Goal: Information Seeking & Learning: Learn about a topic

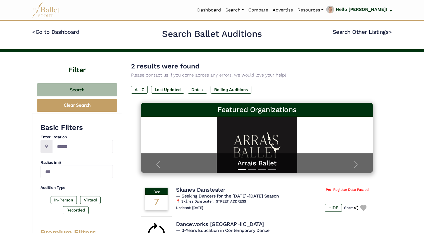
scroll to position [77, 0]
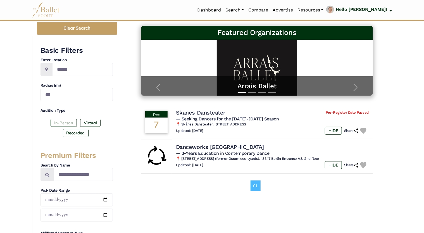
click at [60, 124] on label "In-Person" at bounding box center [64, 123] width 26 height 8
click at [83, 73] on input "******" at bounding box center [82, 69] width 61 height 13
type input "*"
click at [61, 120] on label "In-Person" at bounding box center [64, 123] width 26 height 8
click at [59, 93] on input "***" at bounding box center [77, 94] width 72 height 13
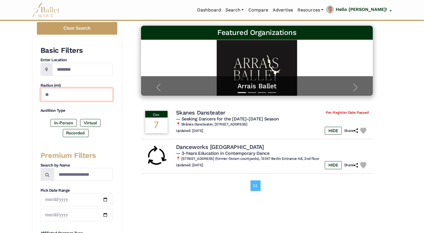
type input "*"
type input "****"
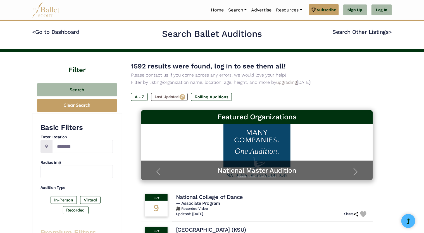
type input "****"
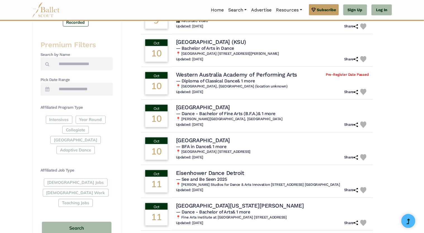
scroll to position [188, 0]
click at [33, 144] on div "Basic Filters Enter Location Radius (mi) **** Audition Type In-Person Virtual R…" at bounding box center [77, 92] width 90 height 335
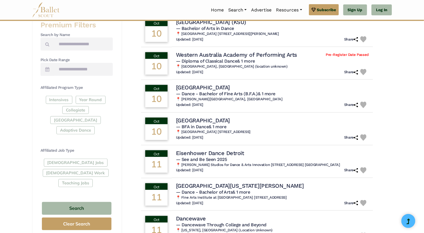
scroll to position [208, 0]
click at [95, 110] on div "Intensives Year Round Collegiate Post High School Adaptive Dance" at bounding box center [77, 116] width 72 height 41
click at [93, 109] on div "Intensives Year Round Collegiate Post High School Adaptive Dance" at bounding box center [77, 116] width 72 height 41
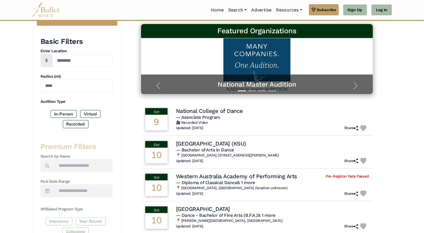
scroll to position [89, 0]
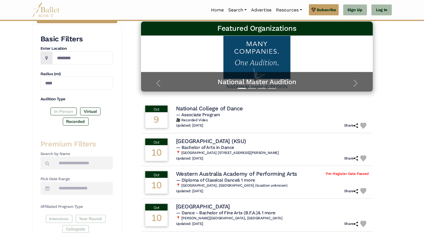
click at [61, 110] on label "In-Person" at bounding box center [64, 112] width 26 height 8
click at [47, 188] on icon at bounding box center [47, 188] width 4 height 4
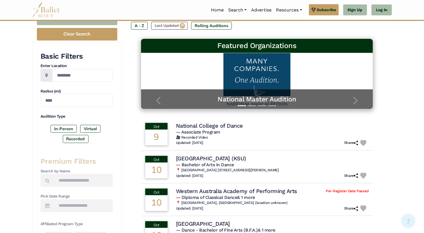
scroll to position [71, 0]
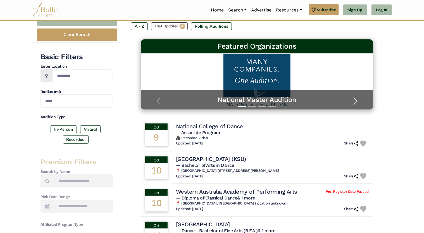
click at [357, 103] on span "button" at bounding box center [356, 101] width 9 height 9
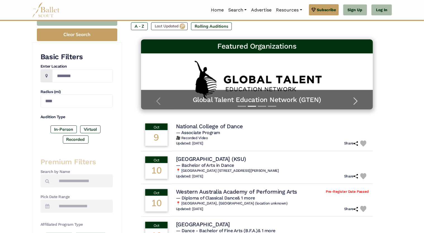
click at [357, 103] on span "button" at bounding box center [356, 101] width 9 height 9
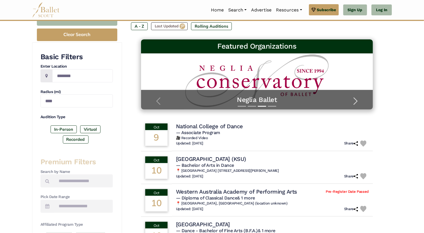
click at [357, 103] on span "button" at bounding box center [356, 101] width 9 height 9
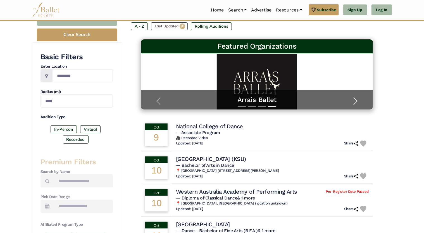
click at [357, 103] on span "button" at bounding box center [356, 101] width 9 height 9
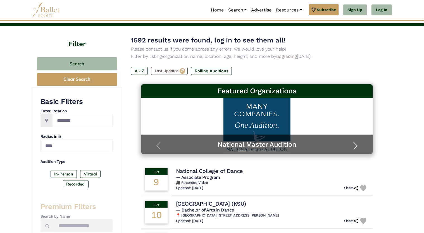
scroll to position [26, 0]
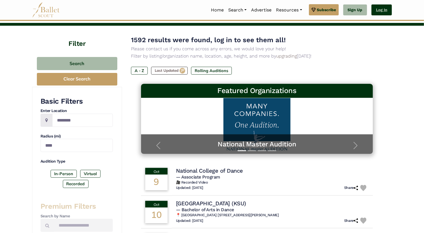
click at [380, 11] on link "Log In" at bounding box center [382, 9] width 20 height 11
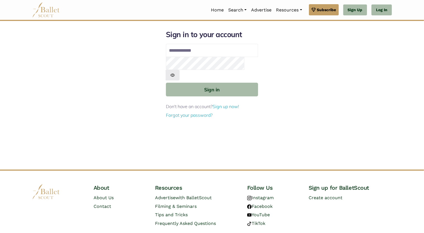
type input "**********"
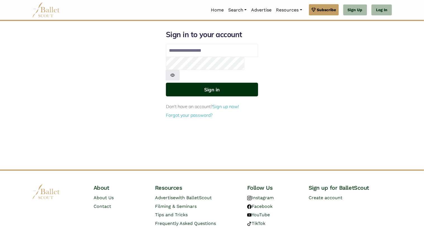
click at [213, 83] on button "Sign in" at bounding box center [212, 90] width 92 height 14
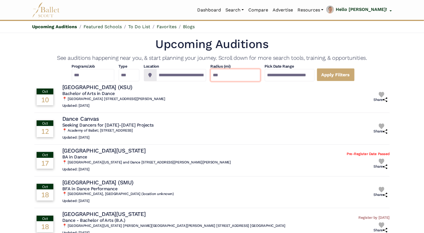
click at [248, 78] on input "***" at bounding box center [236, 75] width 50 height 12
type input "*"
type input "****"
click at [224, 76] on input "****" at bounding box center [236, 75] width 50 height 12
click at [246, 74] on input "****" at bounding box center [236, 75] width 50 height 12
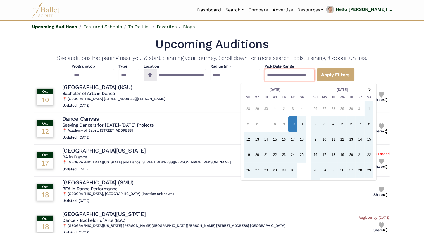
click at [315, 74] on input "**********" at bounding box center [290, 75] width 50 height 12
click at [370, 92] on th at bounding box center [369, 90] width 9 height 8
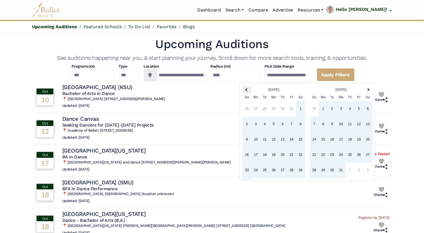
click at [249, 87] on th at bounding box center [247, 90] width 9 height 8
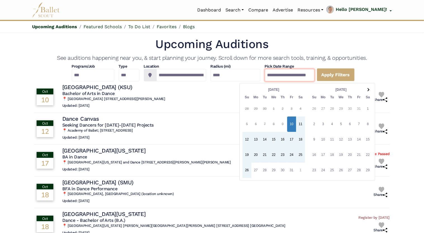
click at [315, 75] on input "**********" at bounding box center [290, 75] width 50 height 12
click at [314, 75] on input "**********" at bounding box center [290, 75] width 50 height 12
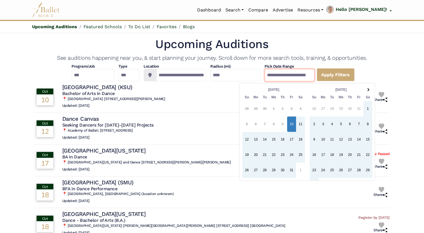
type input "**********"
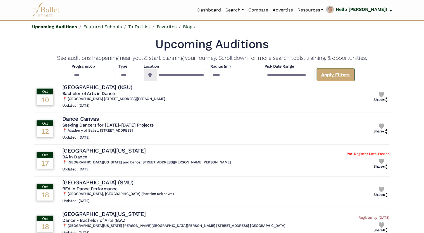
click at [355, 74] on link "Apply Filters" at bounding box center [336, 74] width 38 height 13
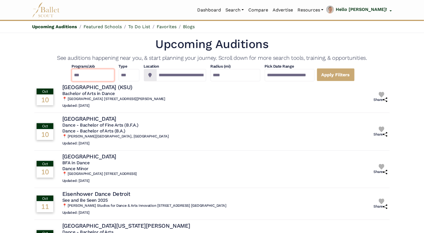
click at [72, 76] on select "**********" at bounding box center [93, 75] width 43 height 12
select select "*"
click at [72, 69] on select "**********" at bounding box center [93, 75] width 43 height 12
click at [353, 77] on link "Apply Filters" at bounding box center [336, 74] width 38 height 13
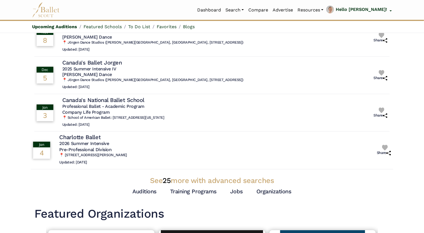
scroll to position [100, 0]
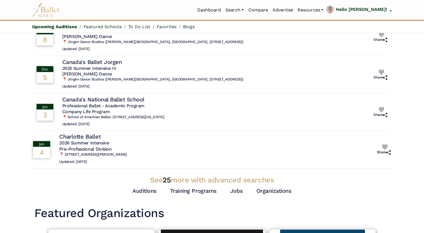
click at [67, 142] on h5 "2026 Summer Intensive" at bounding box center [93, 144] width 68 height 6
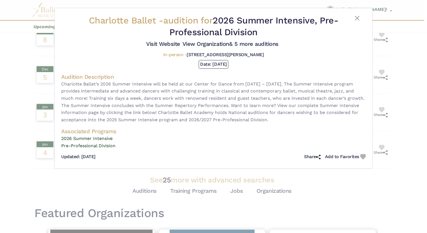
click at [17, 123] on div "Charlotte Ballet - audition for 2026 Summer Intensive, Pre-Professional Divisio…" at bounding box center [213, 116] width 427 height 233
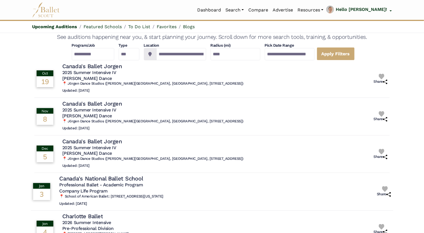
scroll to position [0, 0]
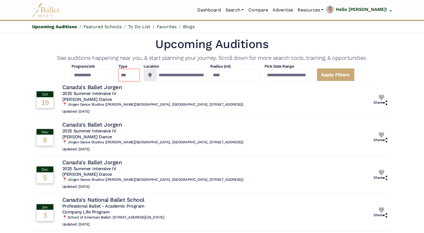
click at [127, 73] on select "*** ********* ******* ********" at bounding box center [129, 75] width 21 height 12
click at [105, 27] on link "Featured Schools" at bounding box center [103, 26] width 38 height 5
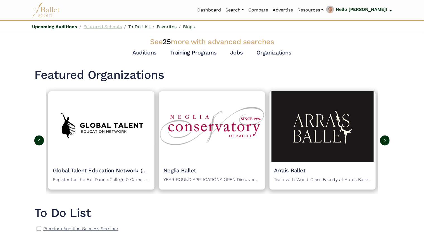
scroll to position [263, 0]
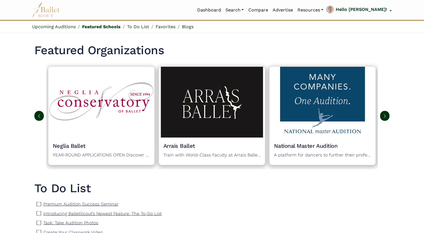
click at [385, 120] on button at bounding box center [386, 116] width 10 height 10
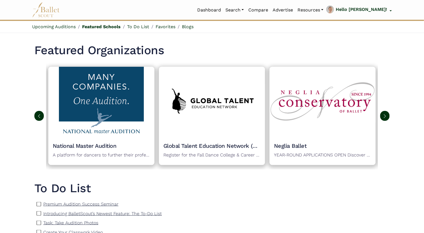
click at [385, 120] on button at bounding box center [386, 116] width 10 height 10
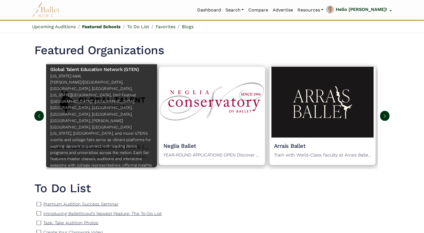
scroll to position [32, 0]
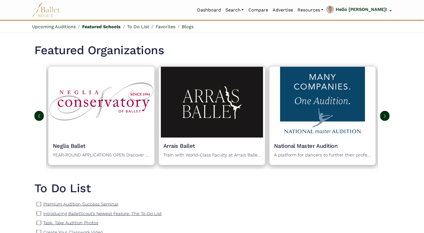
click at [386, 115] on img at bounding box center [385, 116] width 4 height 4
click at [387, 116] on img at bounding box center [385, 116] width 4 height 4
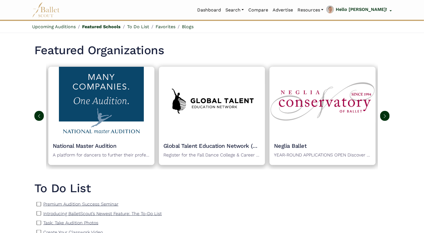
click at [387, 116] on img at bounding box center [385, 116] width 4 height 4
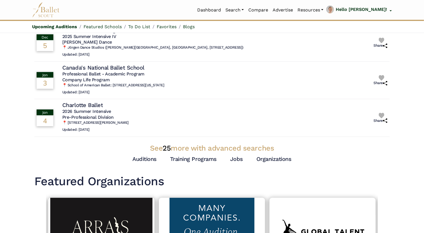
scroll to position [0, 0]
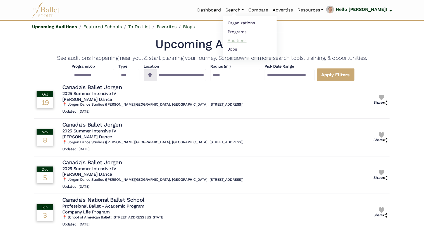
click at [245, 41] on link "Auditions" at bounding box center [250, 40] width 54 height 9
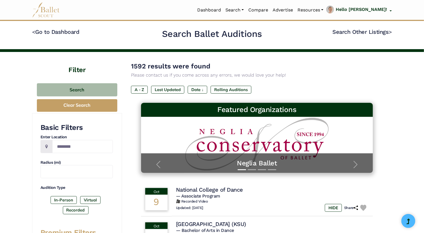
click at [259, 81] on div "1592 results were found Please contact us if you come across any errors, we wou…" at bounding box center [257, 82] width 252 height 42
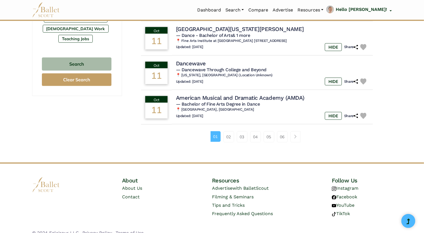
scroll to position [364, 0]
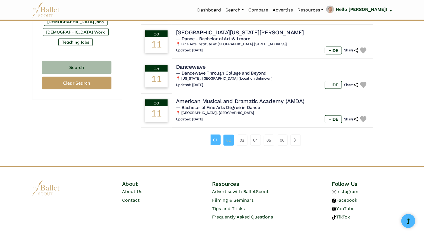
click at [230, 143] on link "02" at bounding box center [229, 140] width 11 height 11
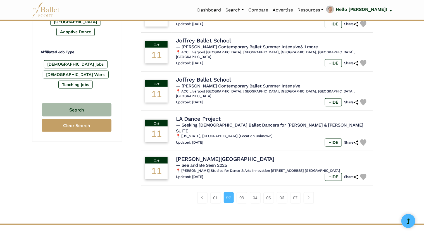
scroll to position [327, 0]
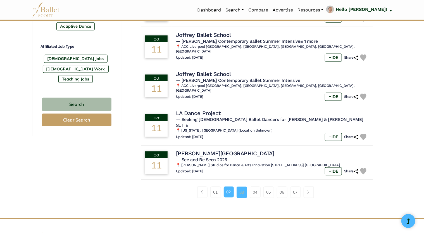
click at [242, 187] on link "03" at bounding box center [242, 192] width 11 height 11
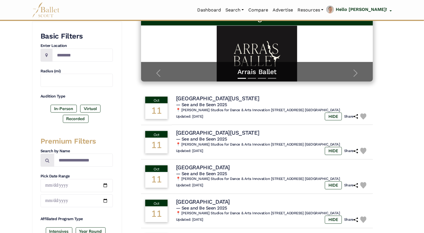
scroll to position [97, 0]
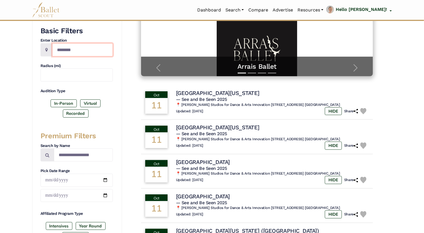
click at [75, 49] on input "Location" at bounding box center [82, 49] width 61 height 13
click at [2, 111] on div "Filter Search Clear Search Basic Filters Enter Location Radius (mi) Audition Ty…" at bounding box center [212, 233] width 424 height 557
click at [106, 179] on input "date" at bounding box center [77, 180] width 72 height 13
type input "**********"
click at [105, 196] on input "date" at bounding box center [77, 195] width 72 height 13
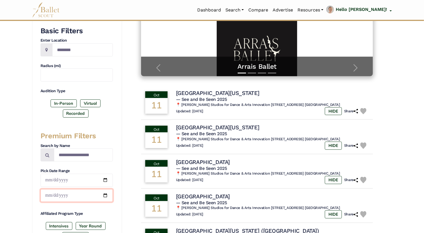
type input "**********"
click at [13, 193] on div "Filter Search Clear Search Basic Filters Enter Location Radius (mi) Audition Ty…" at bounding box center [212, 233] width 424 height 557
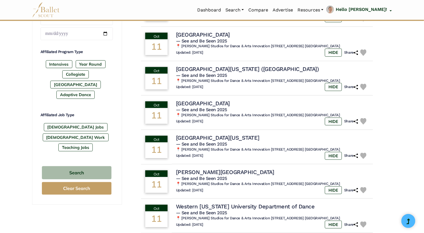
scroll to position [259, 0]
click at [88, 81] on label "[GEOGRAPHIC_DATA]" at bounding box center [75, 85] width 51 height 8
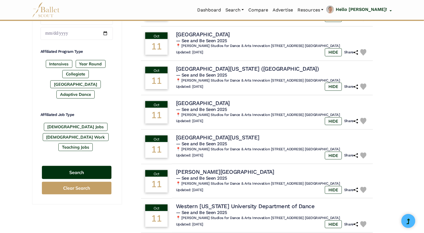
click at [74, 166] on button "Search" at bounding box center [77, 172] width 70 height 13
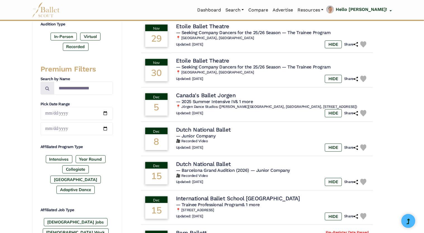
scroll to position [164, 0]
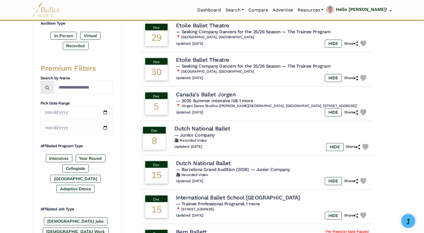
click at [184, 127] on h4 "Dutch National Ballet" at bounding box center [202, 129] width 56 height 8
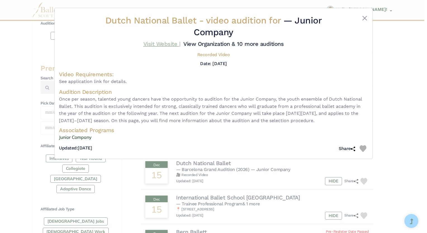
click at [170, 44] on link "Visit Website |" at bounding box center [161, 44] width 37 height 7
click at [363, 19] on button "Close" at bounding box center [365, 18] width 7 height 7
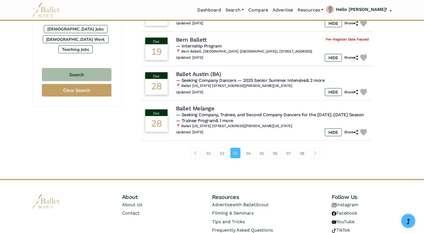
scroll to position [361, 0]
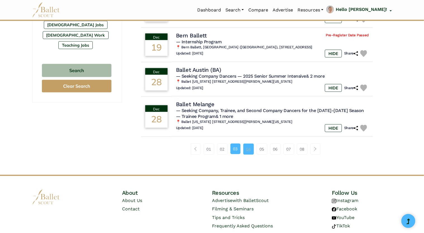
click at [247, 151] on link "04" at bounding box center [249, 149] width 11 height 11
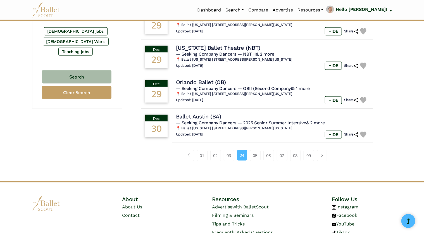
scroll to position [355, 0]
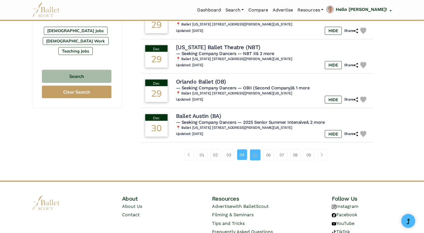
click at [254, 155] on link "05" at bounding box center [255, 155] width 11 height 11
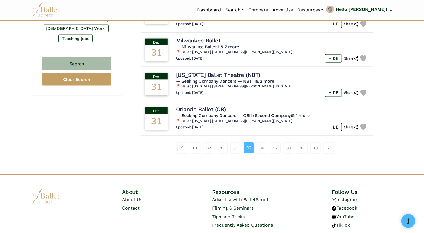
scroll to position [371, 0]
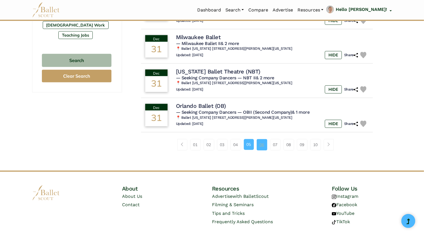
click at [263, 145] on link "06" at bounding box center [262, 144] width 11 height 11
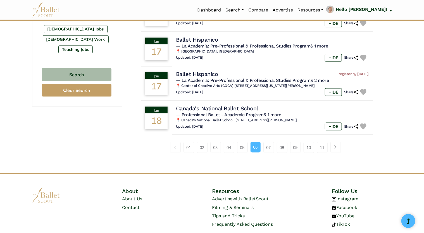
scroll to position [358, 0]
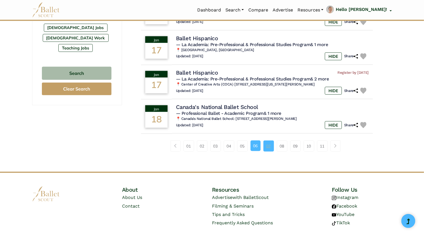
click at [269, 144] on link "07" at bounding box center [269, 146] width 11 height 11
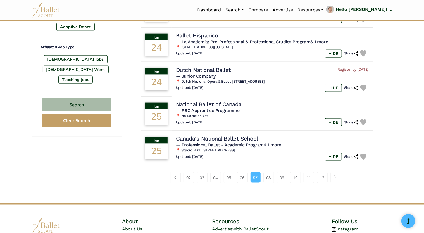
scroll to position [327, 0]
click at [269, 176] on link "08" at bounding box center [269, 177] width 11 height 11
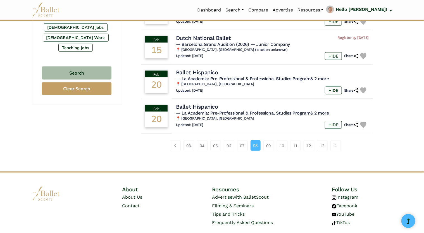
scroll to position [359, 0]
click at [269, 146] on link "09" at bounding box center [269, 145] width 11 height 11
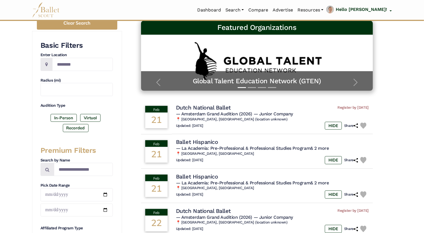
scroll to position [76, 0]
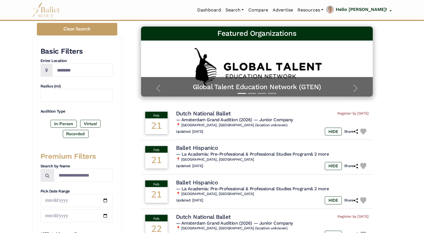
click at [161, 91] on span "button" at bounding box center [158, 88] width 9 height 9
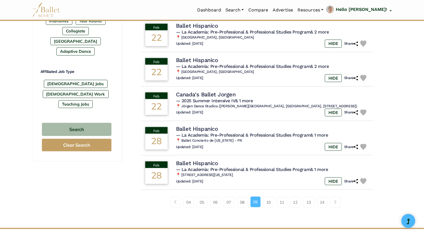
scroll to position [304, 0]
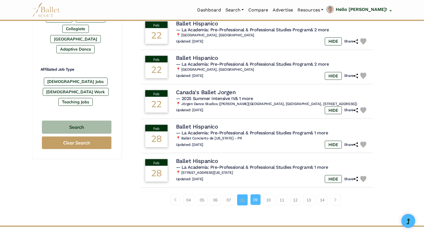
click at [246, 198] on link "08" at bounding box center [242, 200] width 11 height 11
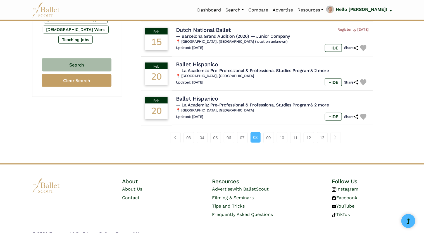
scroll to position [367, 0]
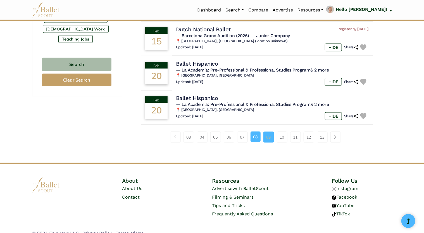
click at [268, 135] on link "09" at bounding box center [269, 137] width 11 height 11
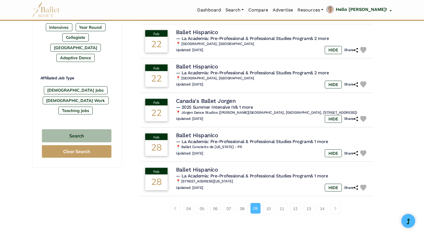
scroll to position [304, 0]
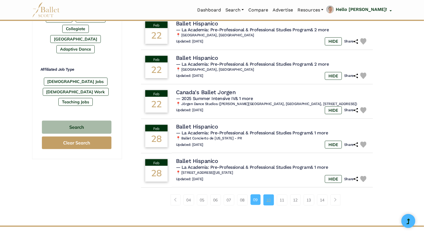
click at [267, 199] on link "10" at bounding box center [269, 200] width 11 height 11
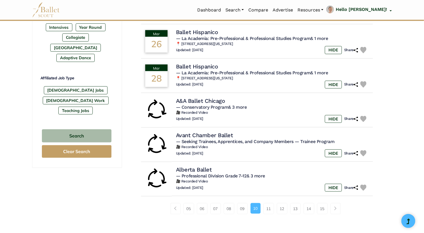
scroll to position [307, 0]
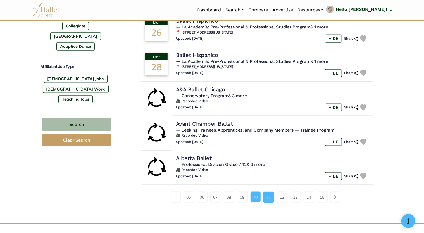
click at [267, 200] on link "11" at bounding box center [269, 197] width 11 height 11
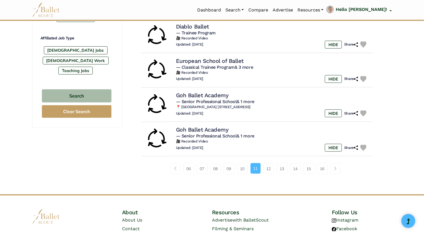
scroll to position [350, 0]
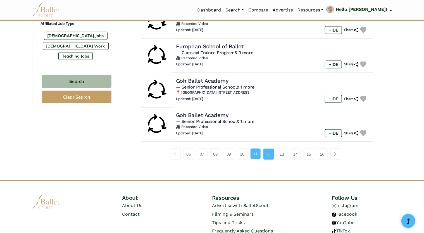
click at [270, 157] on link "12" at bounding box center [269, 154] width 11 height 11
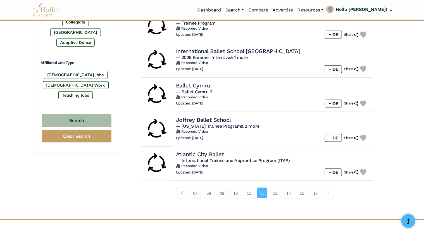
scroll to position [314, 0]
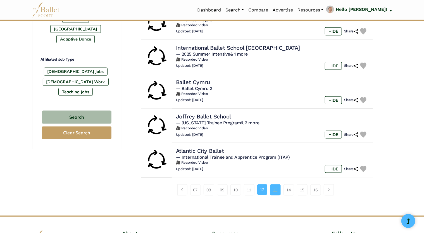
click at [277, 190] on link "13" at bounding box center [275, 190] width 11 height 11
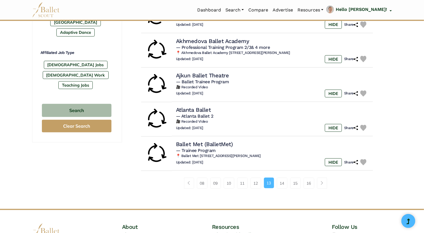
scroll to position [322, 0]
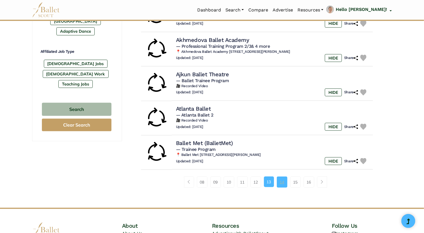
click at [283, 183] on link "14" at bounding box center [282, 182] width 11 height 11
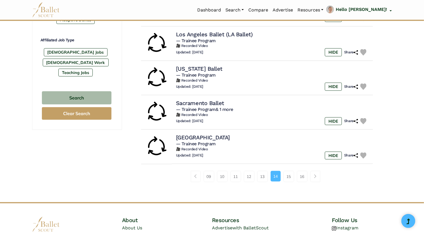
scroll to position [339, 0]
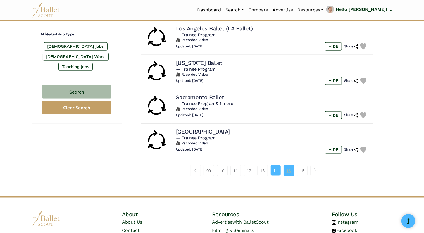
click at [286, 171] on link "15" at bounding box center [289, 170] width 11 height 11
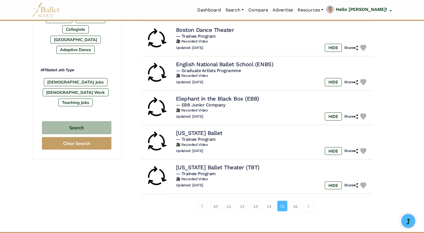
scroll to position [316, 0]
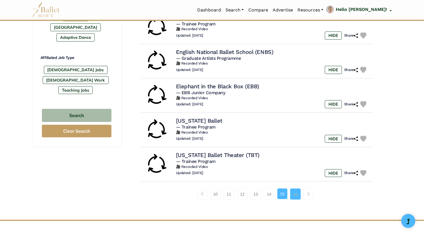
click at [294, 192] on link "16" at bounding box center [296, 194] width 11 height 11
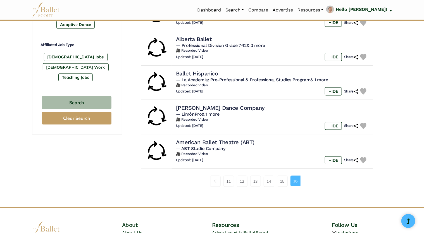
scroll to position [331, 0]
